Goal: Transaction & Acquisition: Purchase product/service

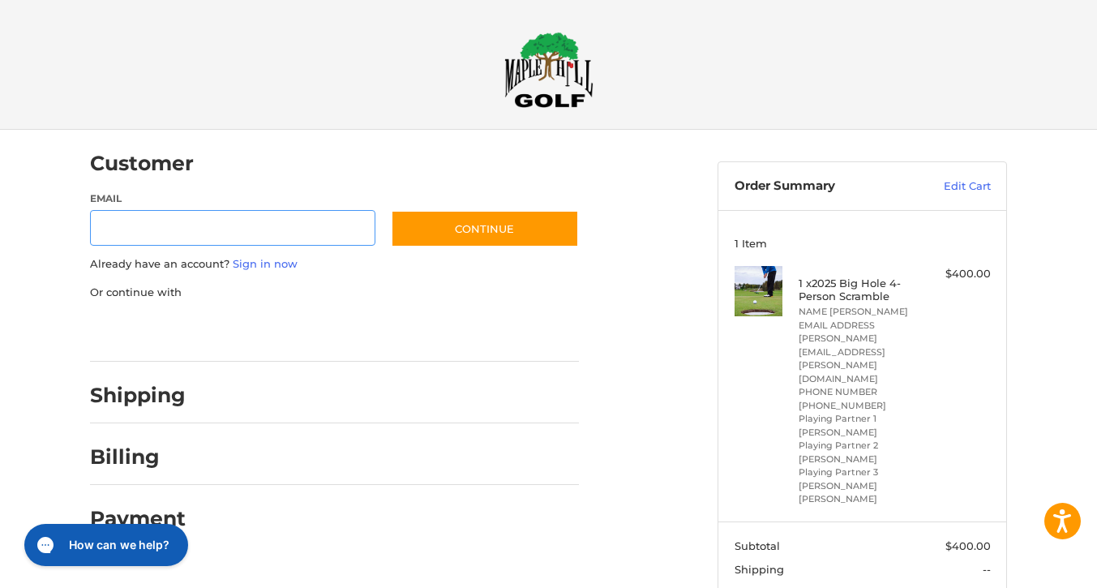
scroll to position [12, 0]
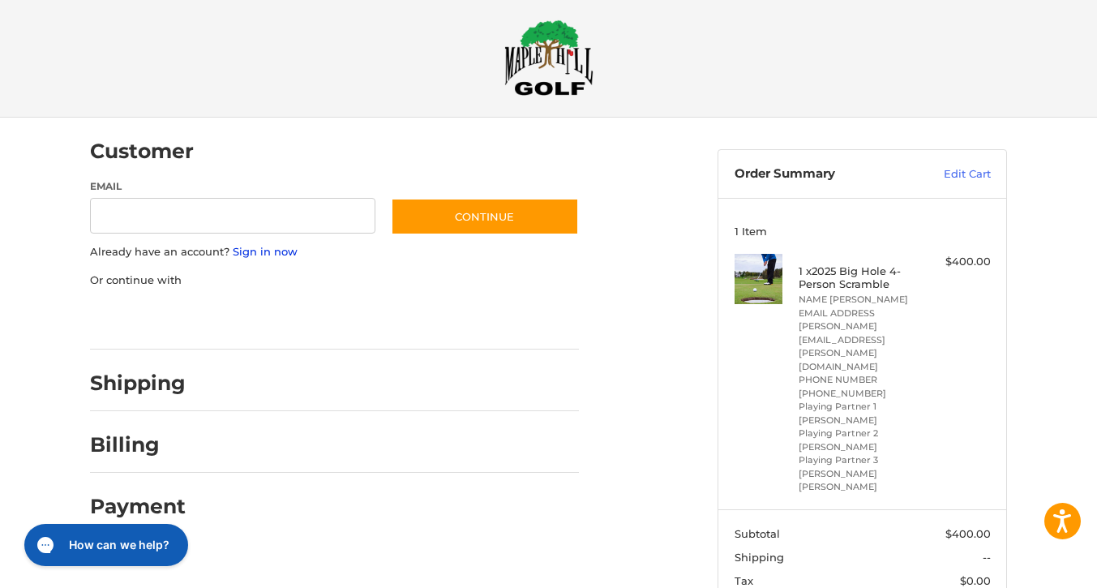
click at [266, 251] on link "Sign in now" at bounding box center [265, 251] width 65 height 13
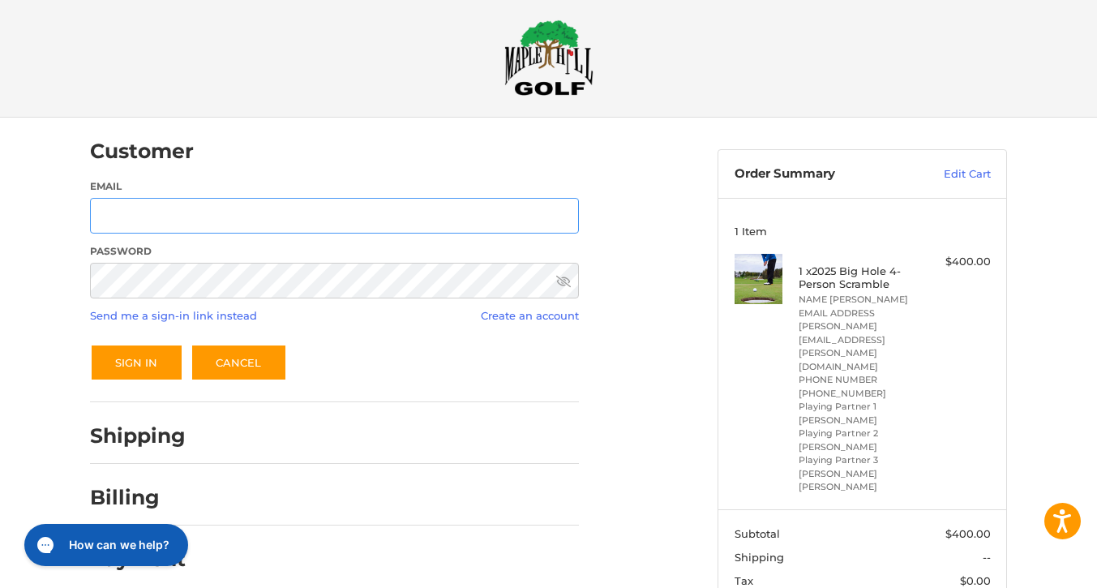
click at [267, 223] on input "Email" at bounding box center [334, 216] width 489 height 36
drag, startPoint x: 155, startPoint y: 213, endPoint x: 92, endPoint y: 217, distance: 62.5
click at [92, 217] on input "**********" at bounding box center [334, 216] width 489 height 36
type input "**********"
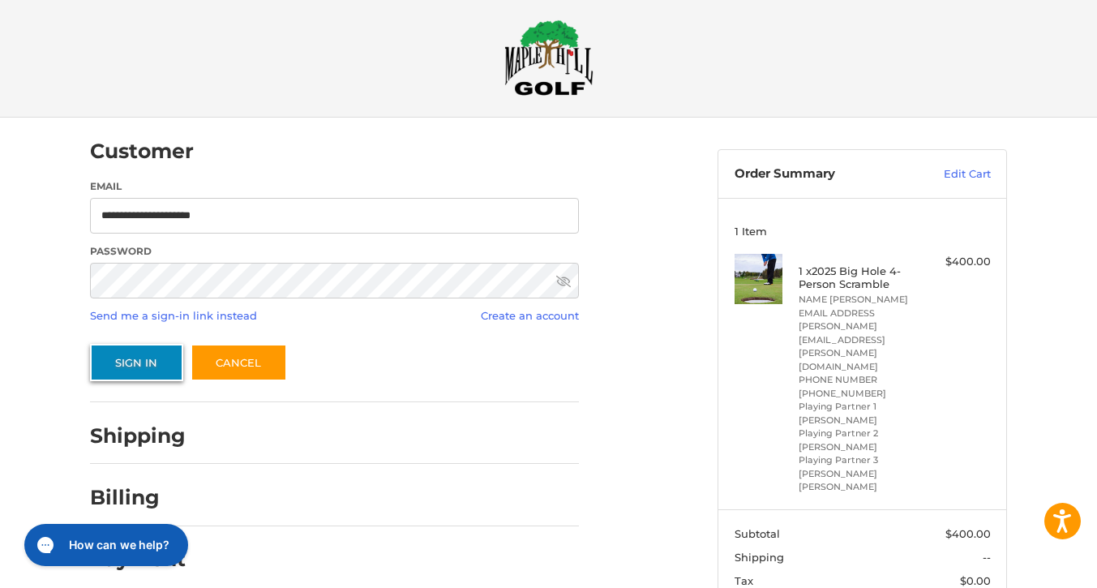
click at [150, 369] on button "Sign In" at bounding box center [136, 362] width 93 height 37
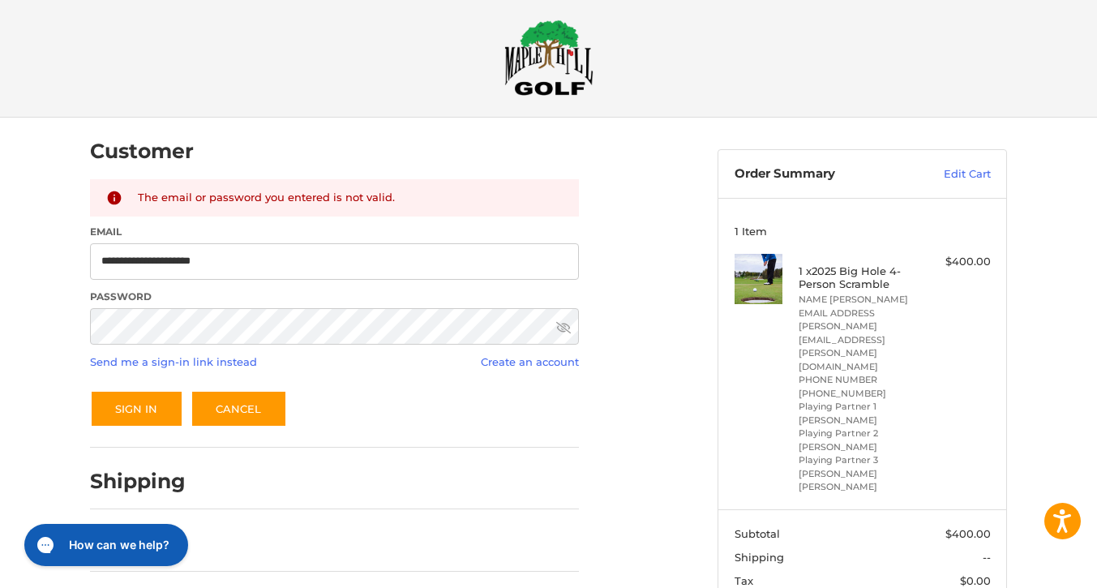
click at [561, 326] on icon at bounding box center [563, 327] width 15 height 15
click at [71, 344] on div "**********" at bounding box center [548, 420] width 973 height 605
click at [90, 390] on button "Sign In" at bounding box center [136, 408] width 93 height 37
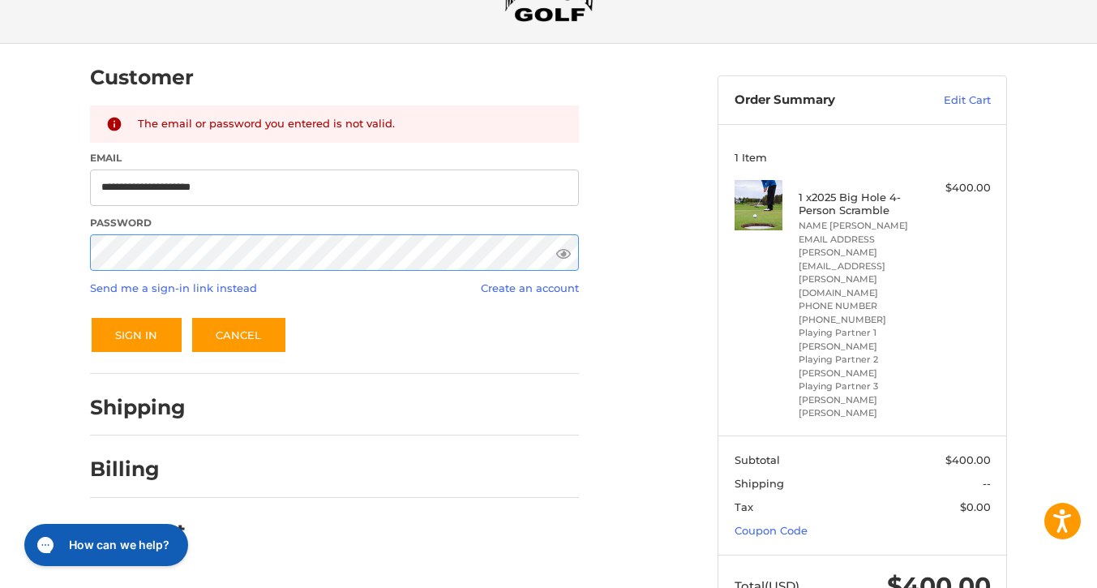
scroll to position [93, 0]
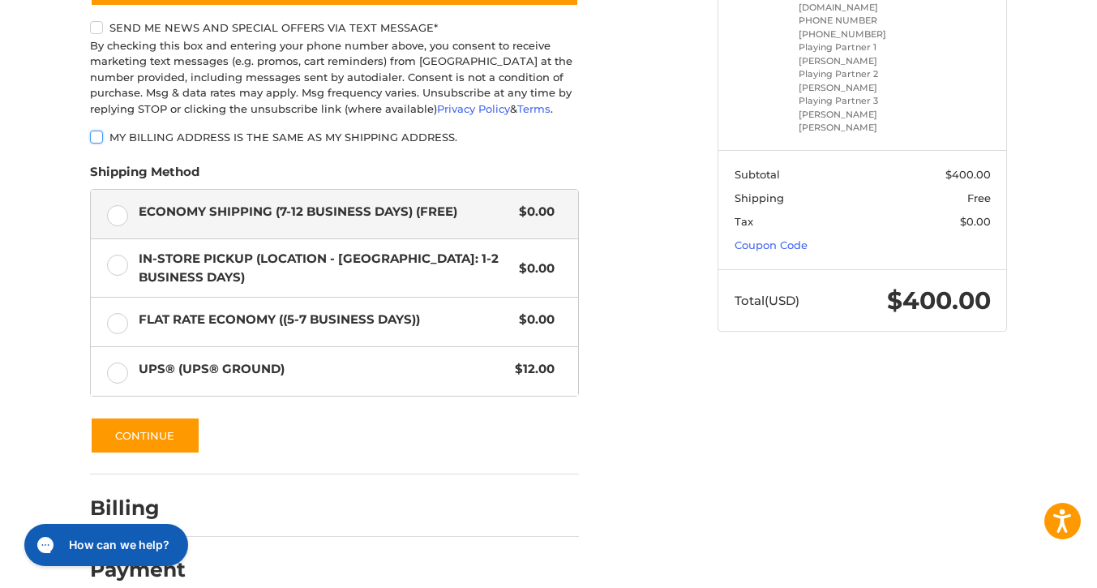
scroll to position [359, 0]
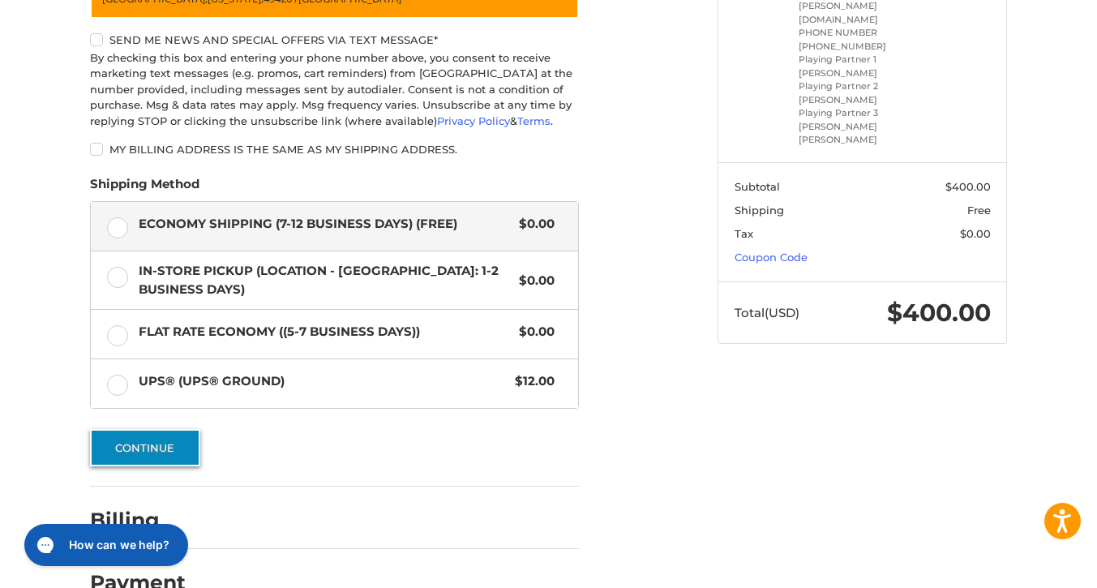
click at [173, 442] on button "Continue" at bounding box center [145, 447] width 110 height 37
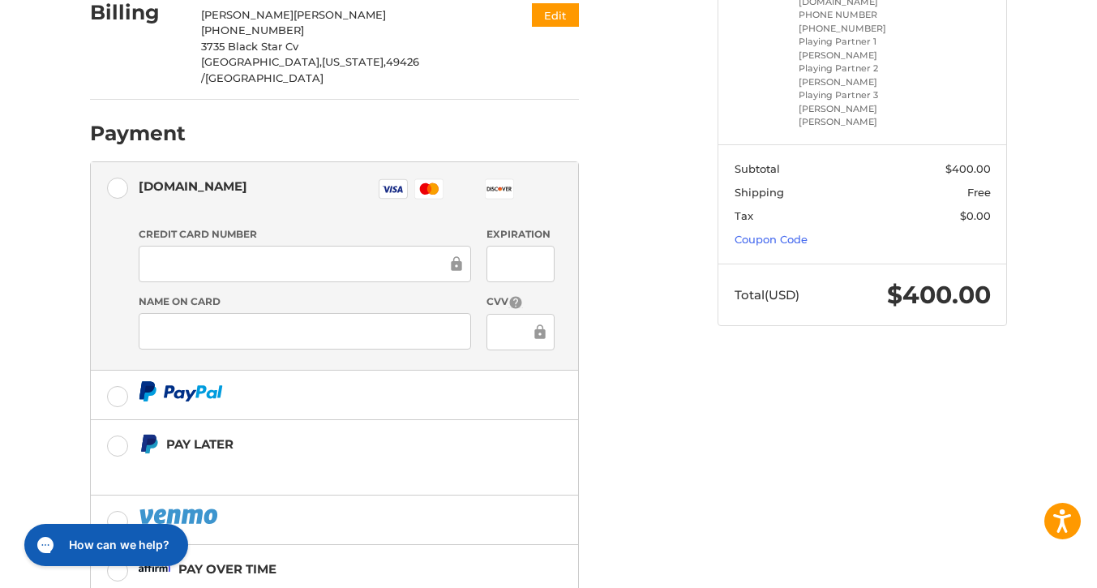
scroll to position [446, 0]
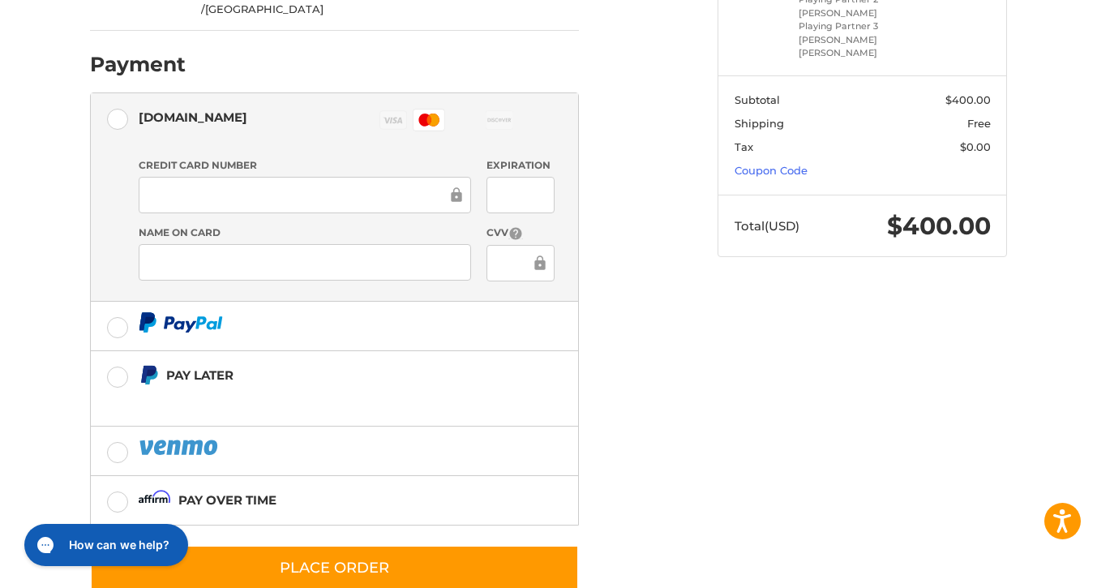
click at [518, 177] on div at bounding box center [519, 195] width 67 height 36
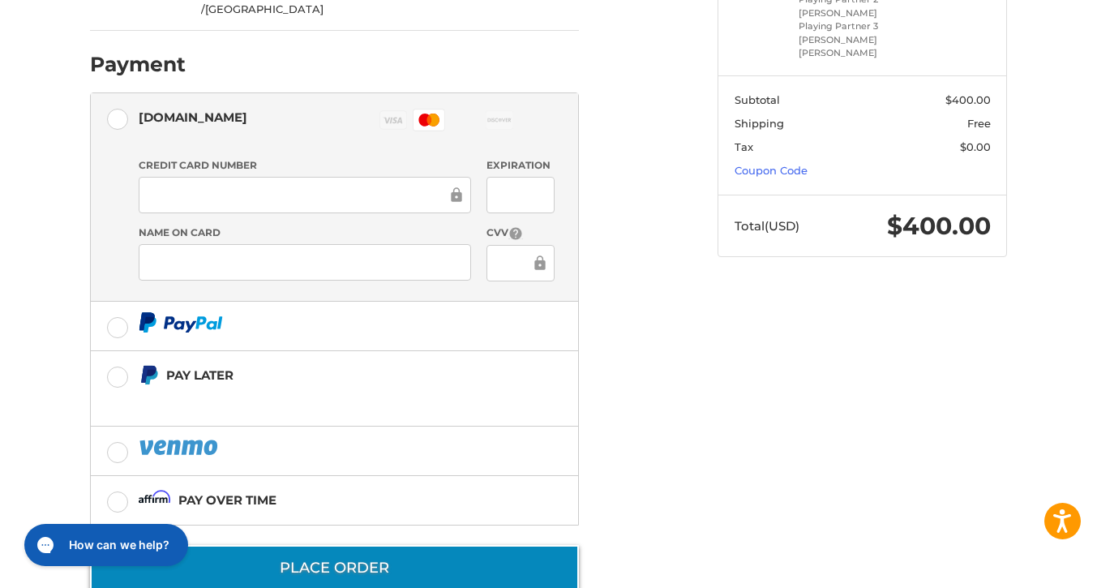
click at [370, 545] on button "Place Order" at bounding box center [334, 568] width 489 height 46
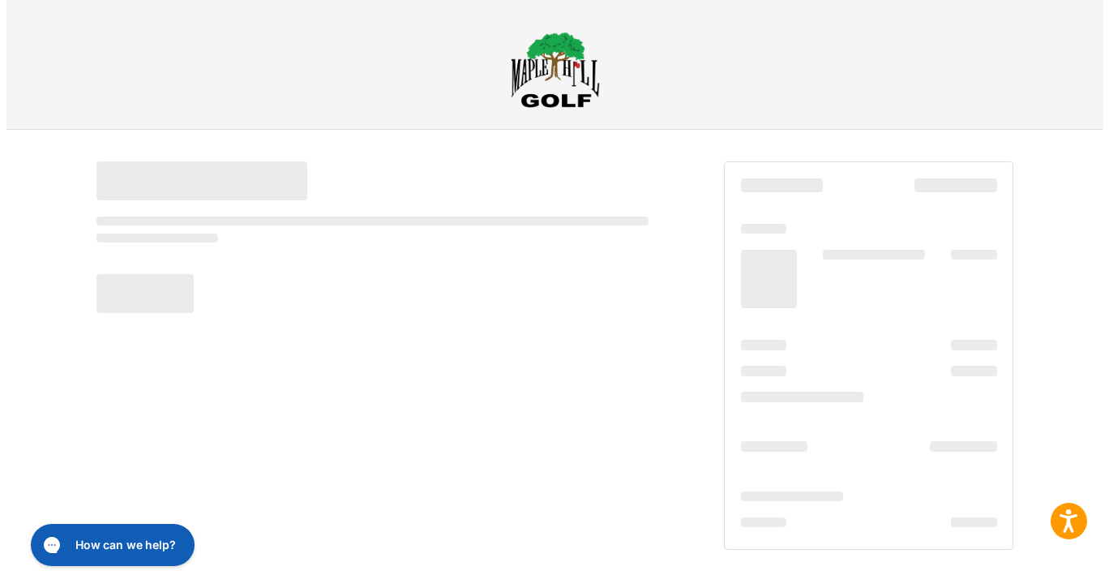
scroll to position [0, 0]
